Goal: Navigation & Orientation: Understand site structure

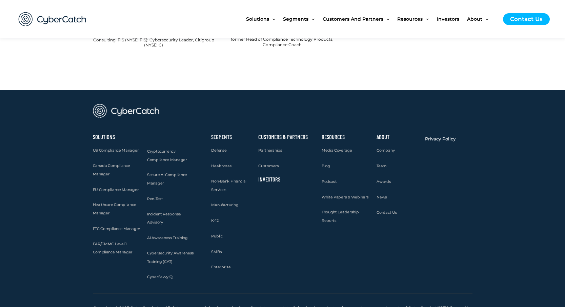
scroll to position [715, 0]
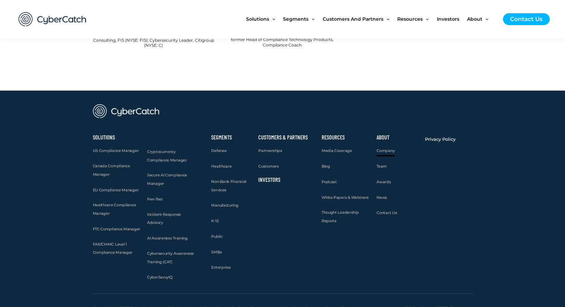
click at [392, 148] on span "Company" at bounding box center [386, 150] width 18 height 5
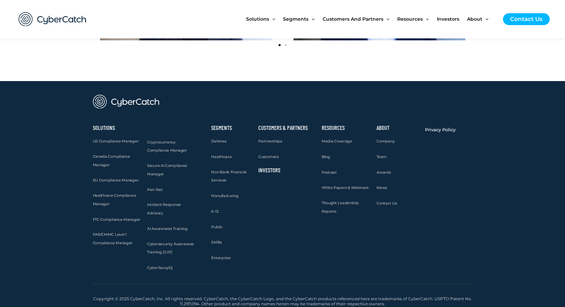
scroll to position [919, 0]
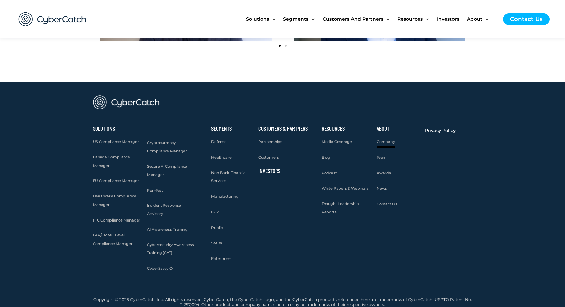
click at [391, 141] on span "Company" at bounding box center [386, 141] width 18 height 5
click at [382, 173] on span "Awards" at bounding box center [384, 173] width 14 height 5
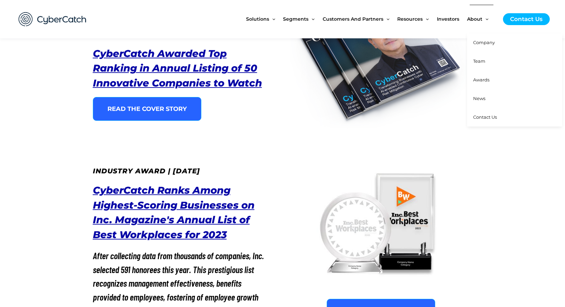
scroll to position [166, 0]
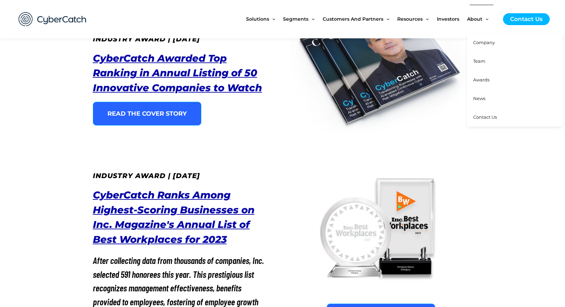
click at [481, 40] on span "Company" at bounding box center [484, 42] width 22 height 5
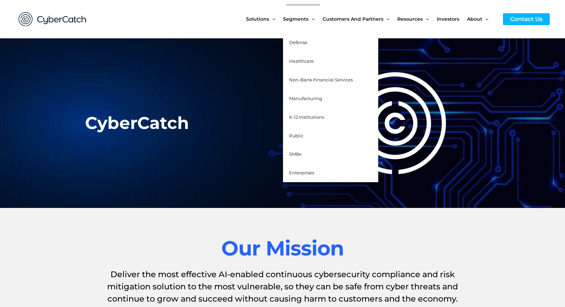
click at [295, 43] on span "Defense" at bounding box center [298, 42] width 18 height 5
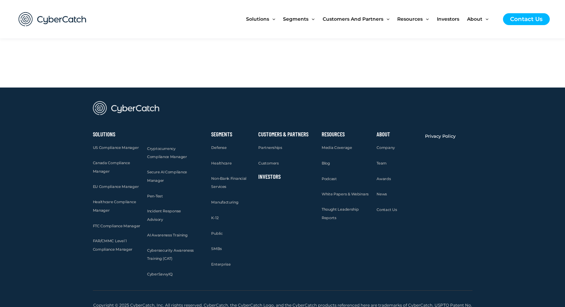
scroll to position [1128, 0]
click at [272, 161] on span "Customers" at bounding box center [268, 163] width 20 height 5
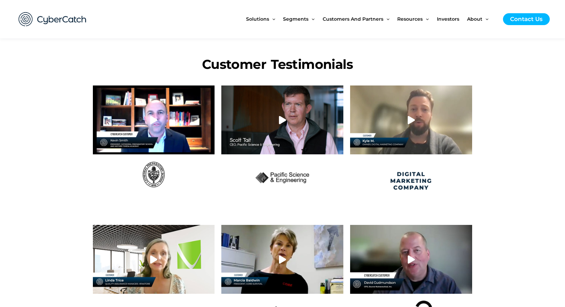
scroll to position [360, 0]
